Goal: Task Accomplishment & Management: Manage account settings

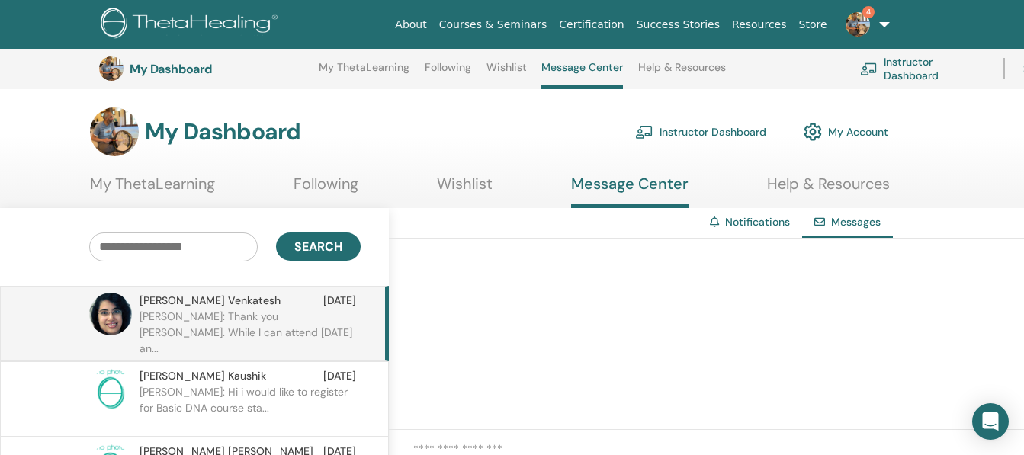
scroll to position [179, 80]
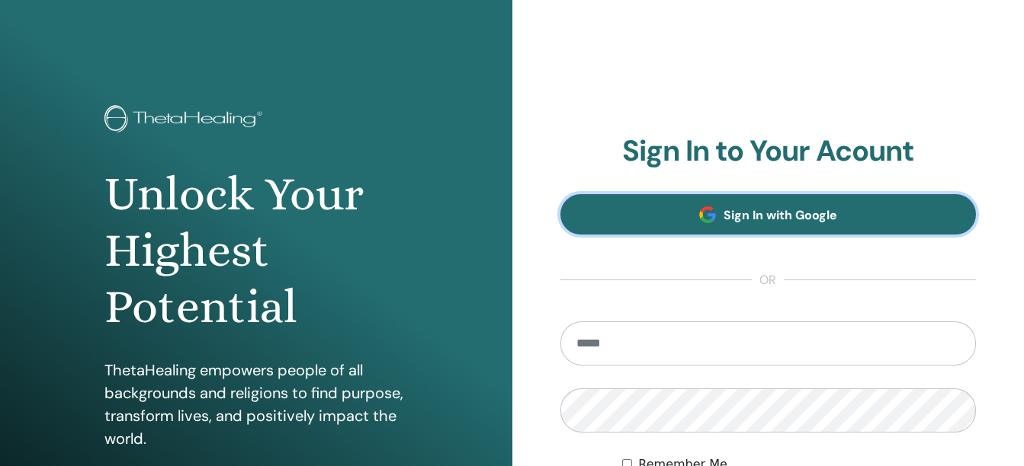
click at [810, 210] on span "Sign In with Google" at bounding box center [780, 215] width 114 height 16
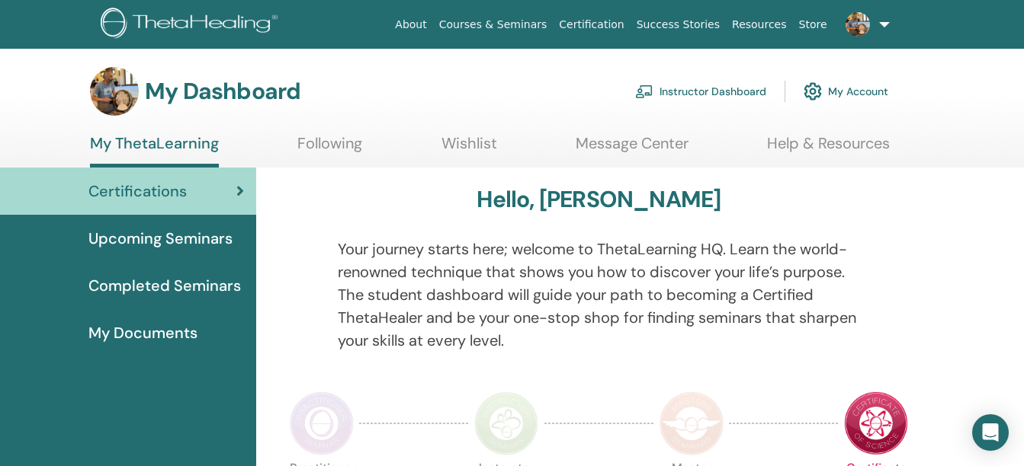
click at [739, 82] on link "Instructor Dashboard" at bounding box center [700, 92] width 131 height 34
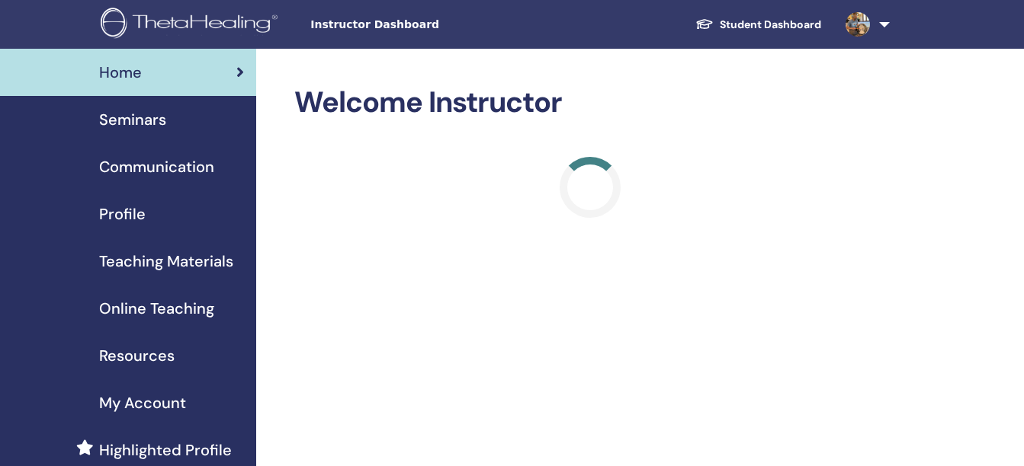
click at [117, 119] on span "Seminars" at bounding box center [132, 119] width 67 height 23
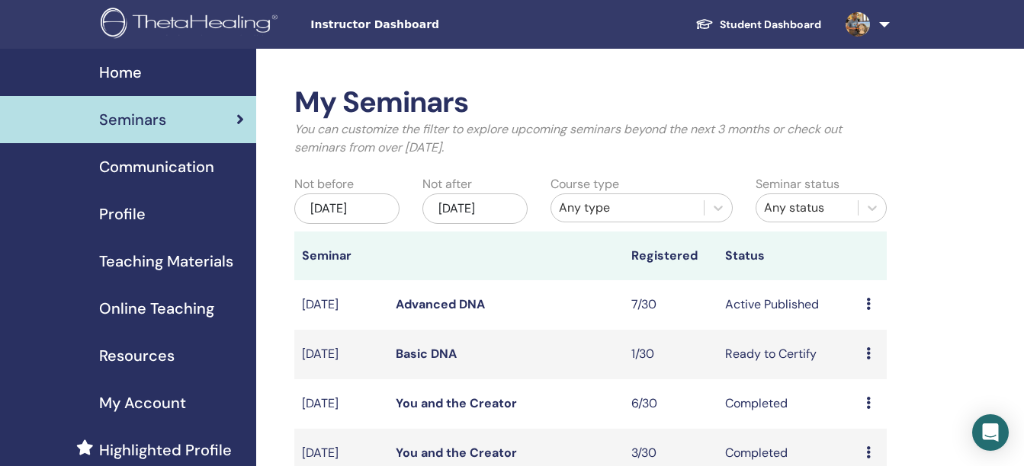
click at [428, 313] on link "Advanced DNA" at bounding box center [440, 304] width 89 height 16
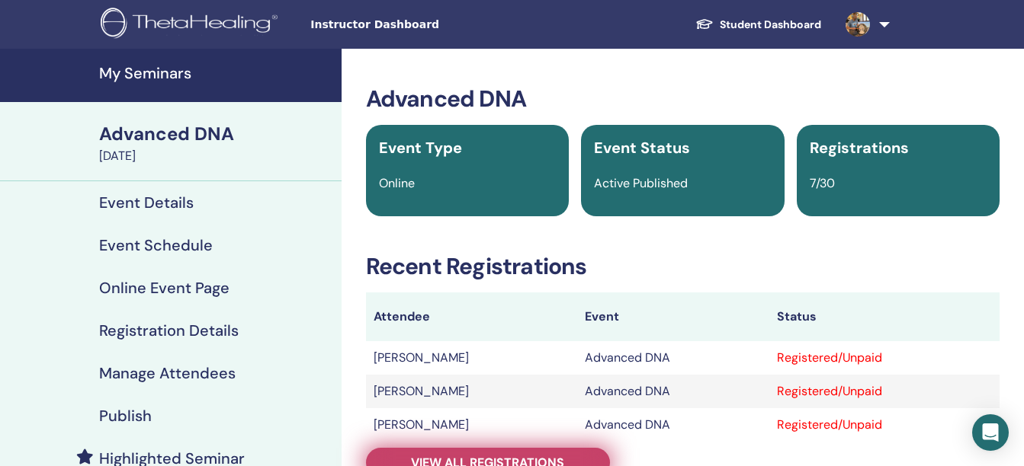
click at [476, 461] on span "View all registrations" at bounding box center [487, 463] width 153 height 16
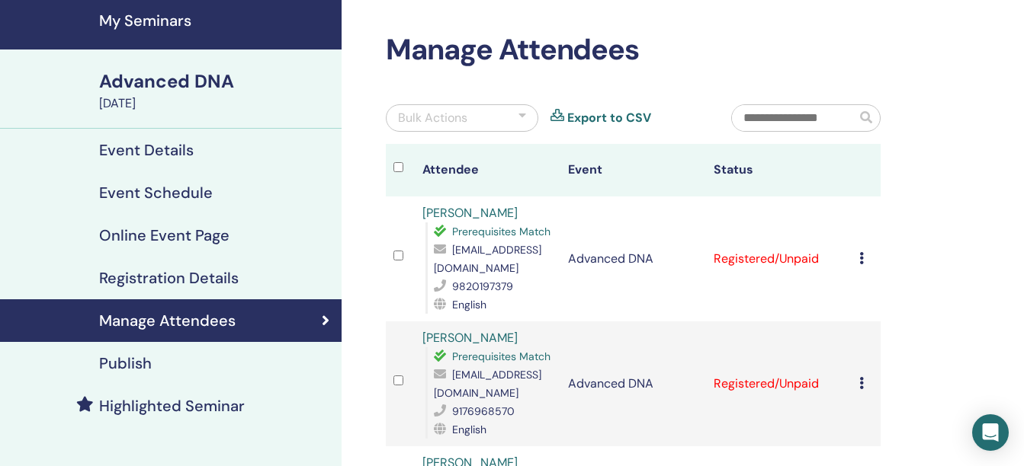
scroll to position [50, 0]
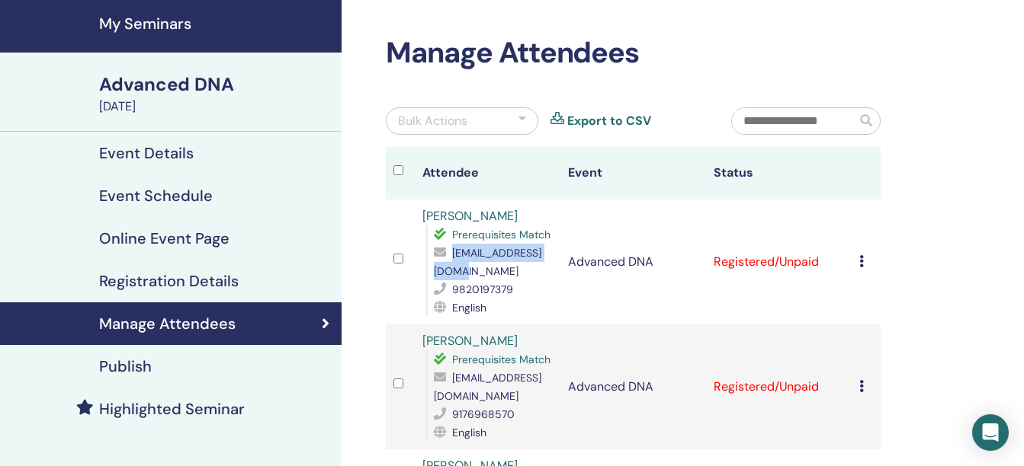
drag, startPoint x: 551, startPoint y: 272, endPoint x: 425, endPoint y: 271, distance: 126.5
click at [425, 271] on div "Prerequisites Match [EMAIL_ADDRESS][DOMAIN_NAME] 9820197379 English" at bounding box center [488, 271] width 127 height 91
copy span "[EMAIL_ADDRESS][DOMAIN_NAME]"
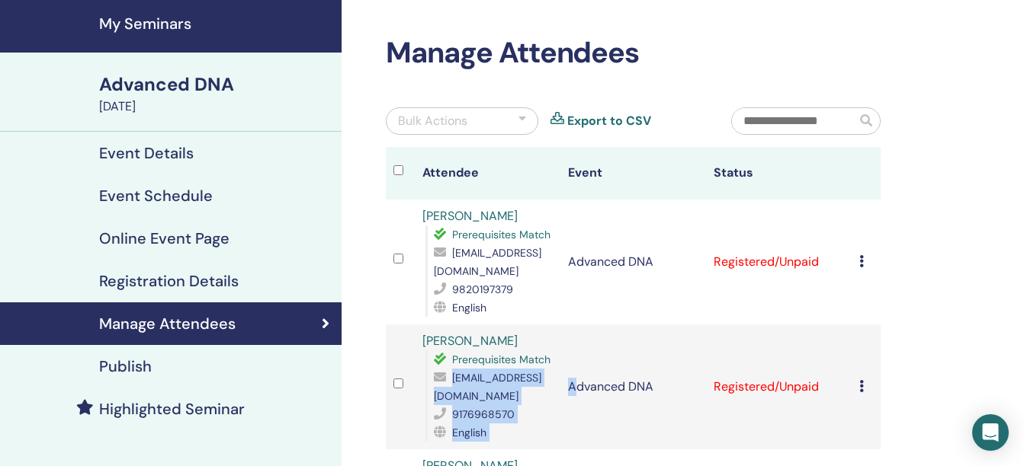
drag, startPoint x: 578, startPoint y: 396, endPoint x: 432, endPoint y: 394, distance: 145.6
click at [432, 394] on tr "[PERSON_NAME] Mm Prerequisites Match [EMAIL_ADDRESS][DOMAIN_NAME] 9176968570 En…" at bounding box center [633, 387] width 495 height 125
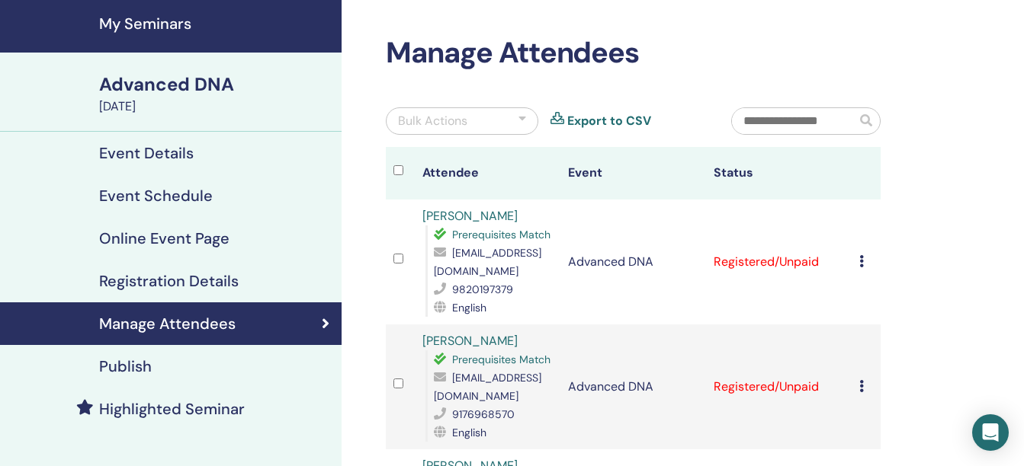
drag, startPoint x: 432, startPoint y: 394, endPoint x: 610, endPoint y: 404, distance: 177.9
click at [610, 404] on td "Advanced DNA" at bounding box center [633, 387] width 146 height 125
drag, startPoint x: 575, startPoint y: 395, endPoint x: 458, endPoint y: 395, distance: 117.4
click at [458, 395] on tr "[PERSON_NAME] Mm Prerequisites Match [EMAIL_ADDRESS][DOMAIN_NAME] 9176968570 En…" at bounding box center [633, 387] width 495 height 125
drag, startPoint x: 458, startPoint y: 395, endPoint x: 447, endPoint y: 395, distance: 10.7
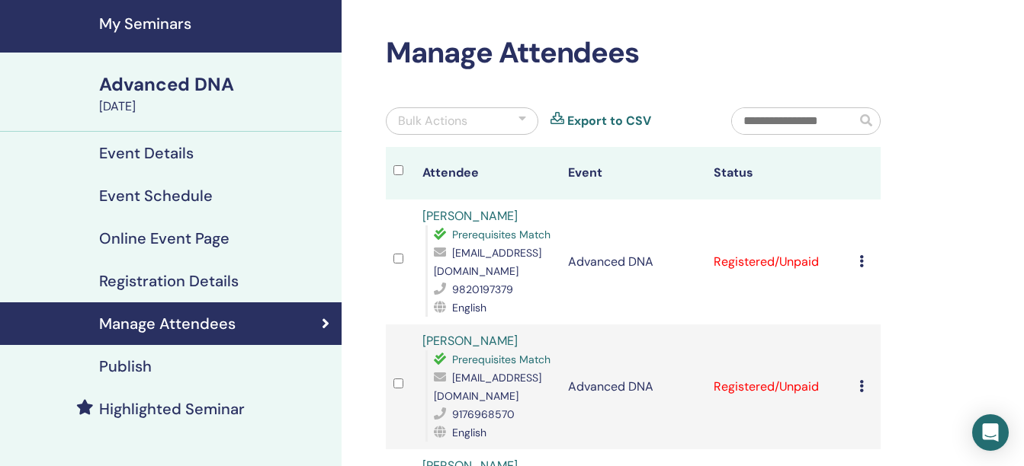
click at [447, 395] on span "[EMAIL_ADDRESS][DOMAIN_NAME]" at bounding box center [487, 387] width 107 height 32
copy span "[EMAIL_ADDRESS][DOMAIN_NAME]"
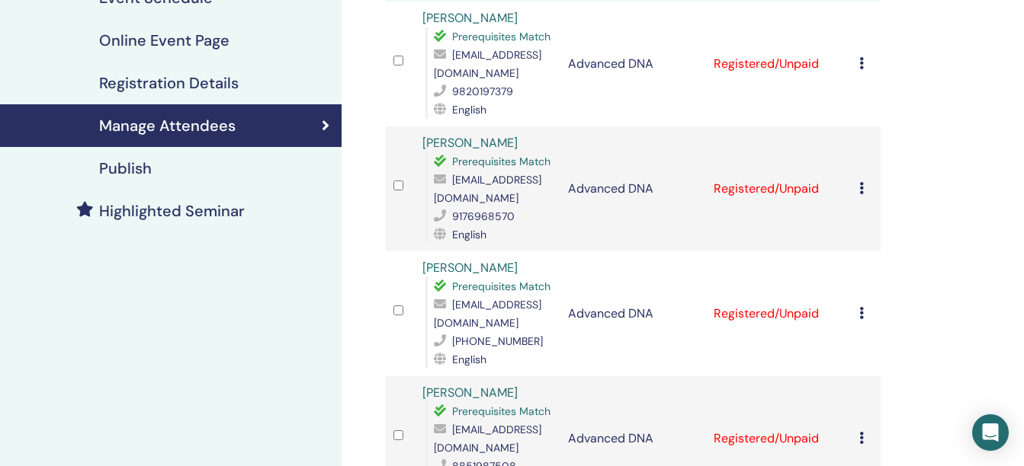
scroll to position [324, 0]
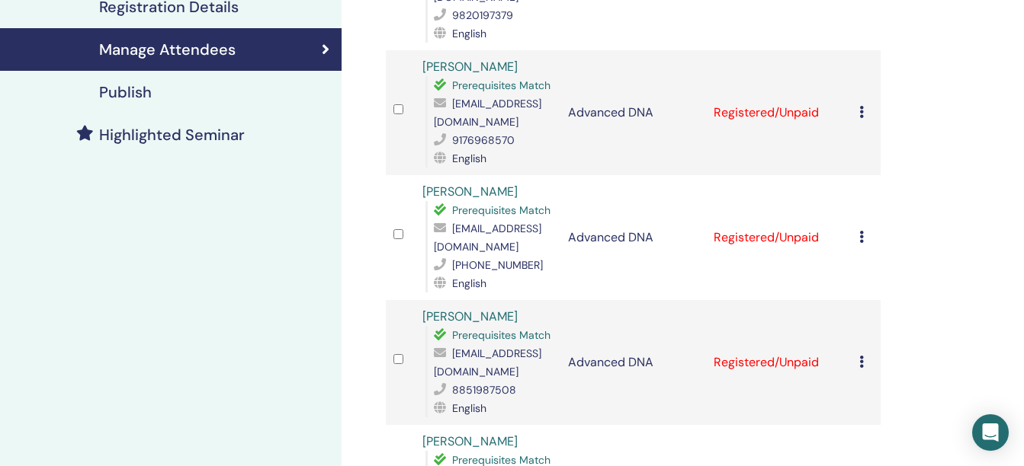
click at [460, 242] on span "[EMAIL_ADDRESS][DOMAIN_NAME]" at bounding box center [487, 238] width 107 height 32
copy span "[EMAIL_ADDRESS][DOMAIN_NAME]"
click at [380, 373] on div "Manage Attendees Bulk Actions Export to CSV Attendee Event Status [PERSON_NAME]…" at bounding box center [633, 319] width 513 height 1117
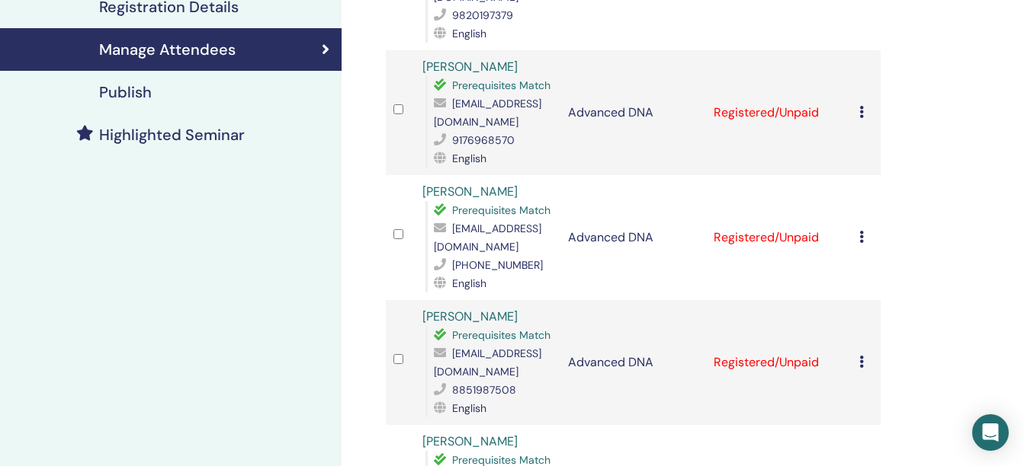
click at [445, 373] on span "[EMAIL_ADDRESS][DOMAIN_NAME]" at bounding box center [487, 363] width 107 height 32
copy span "[EMAIL_ADDRESS][DOMAIN_NAME]"
click at [380, 401] on div "Manage Attendees Bulk Actions Export to CSV Attendee Event Status [PERSON_NAME]…" at bounding box center [633, 319] width 513 height 1117
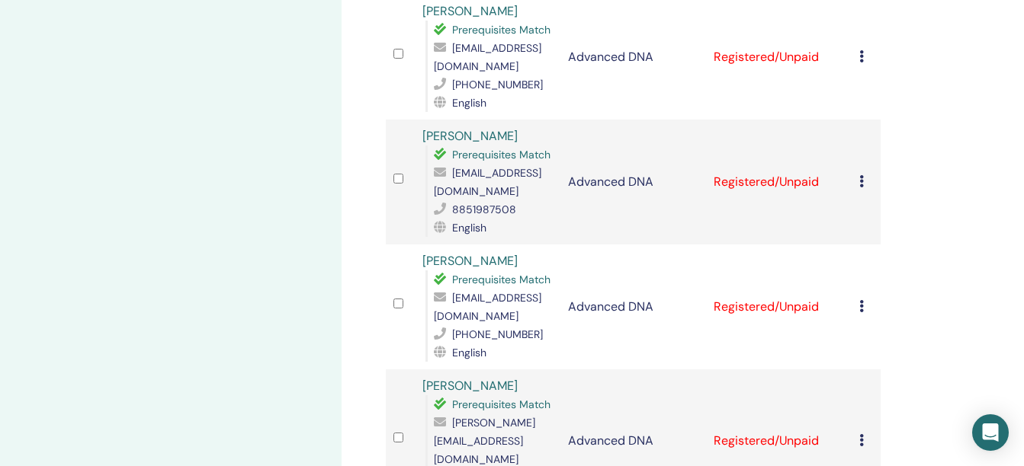
scroll to position [598, 0]
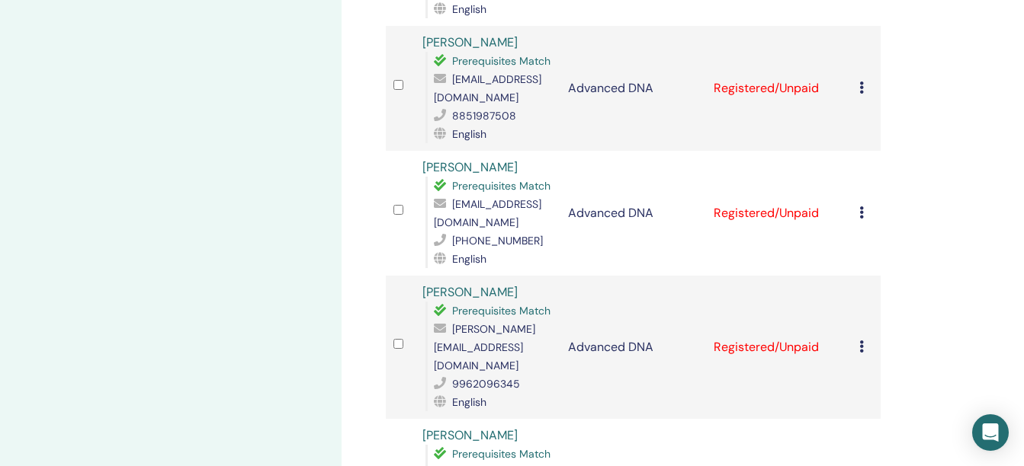
click at [463, 223] on span "[EMAIL_ADDRESS][DOMAIN_NAME]" at bounding box center [487, 213] width 107 height 32
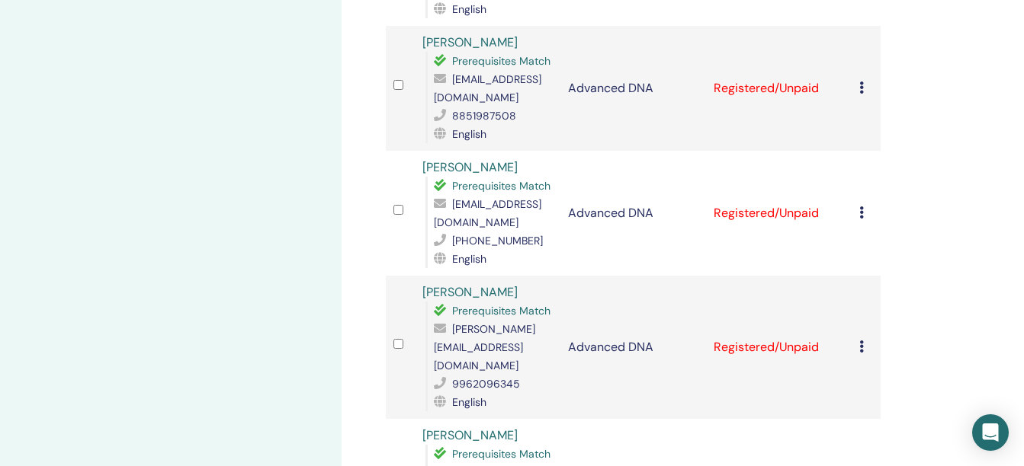
click at [511, 345] on span "[PERSON_NAME][EMAIL_ADDRESS][DOMAIN_NAME]" at bounding box center [484, 347] width 101 height 50
copy span "[PERSON_NAME][EMAIL_ADDRESS][DOMAIN_NAME]"
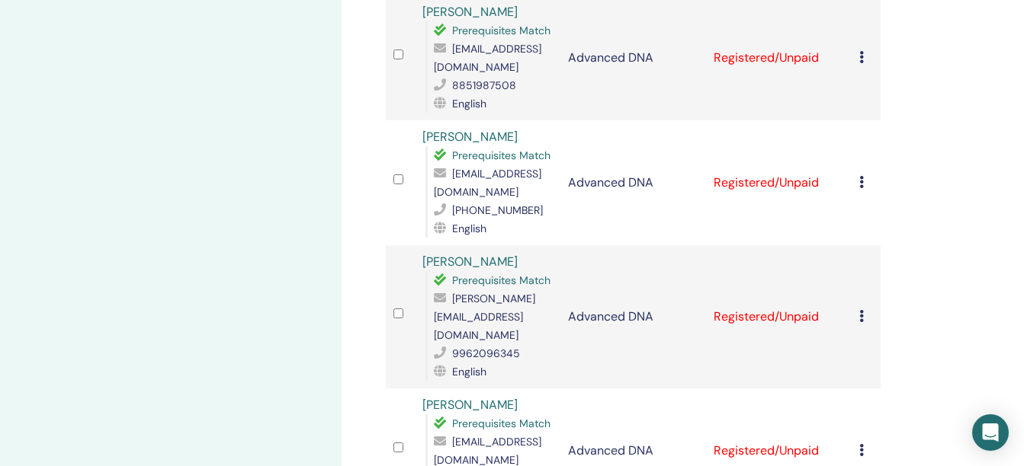
scroll to position [751, 0]
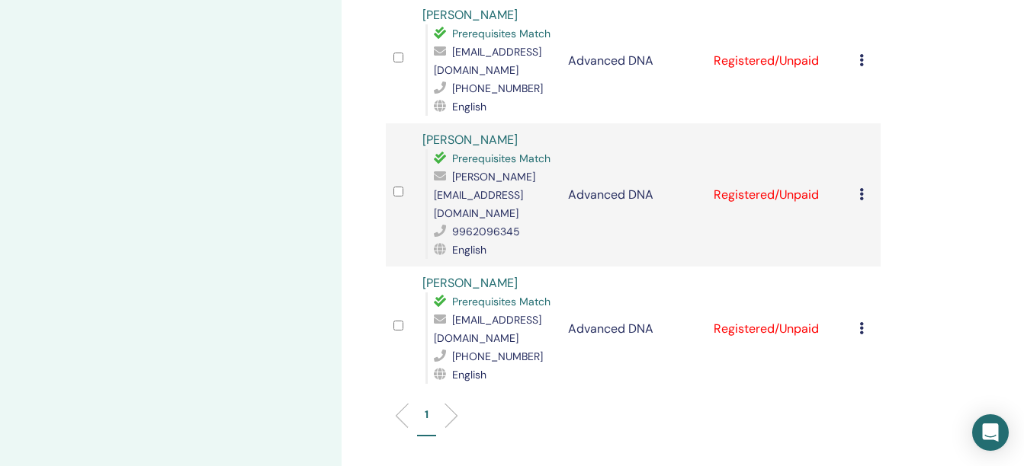
click at [449, 321] on span "[EMAIL_ADDRESS][DOMAIN_NAME]" at bounding box center [487, 329] width 107 height 32
copy span "[EMAIL_ADDRESS][DOMAIN_NAME]"
